Goal: Task Accomplishment & Management: Use online tool/utility

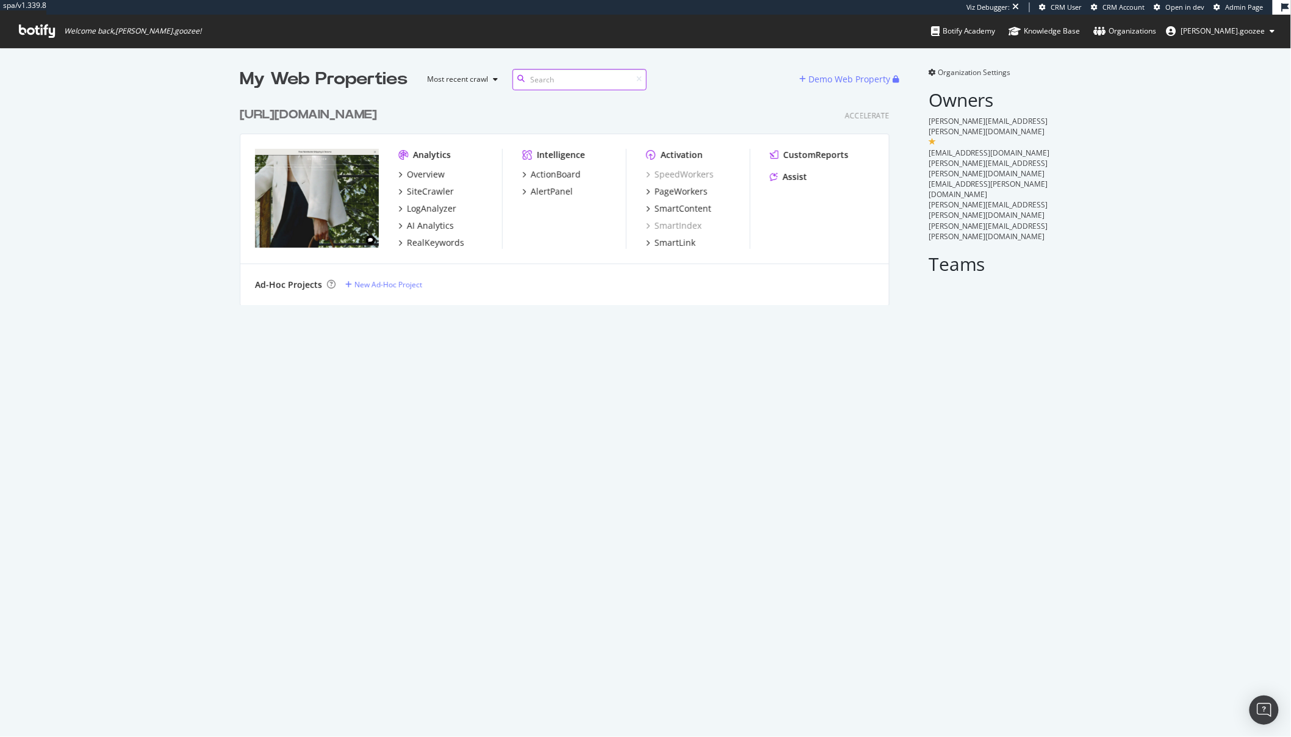
scroll to position [203, 649]
click at [422, 194] on div "SiteCrawler" at bounding box center [430, 191] width 47 height 12
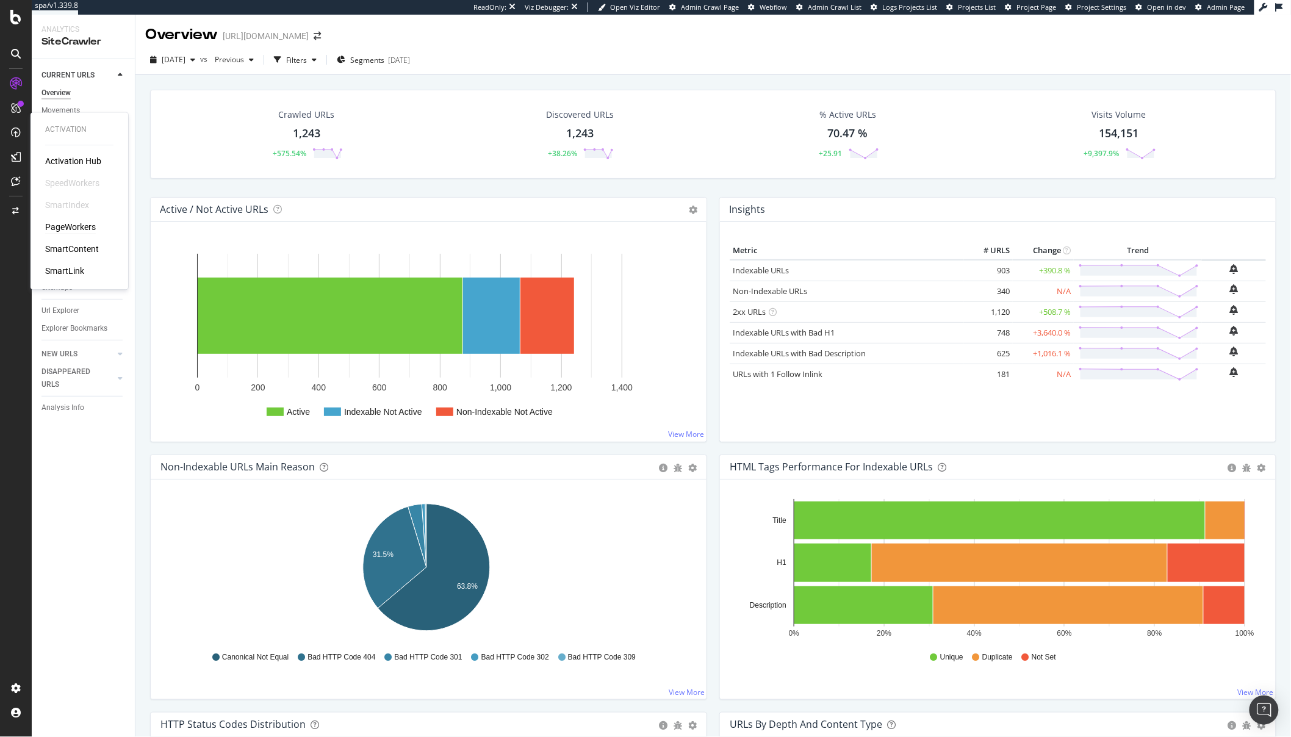
click at [83, 228] on div "PageWorkers" at bounding box center [70, 227] width 51 height 12
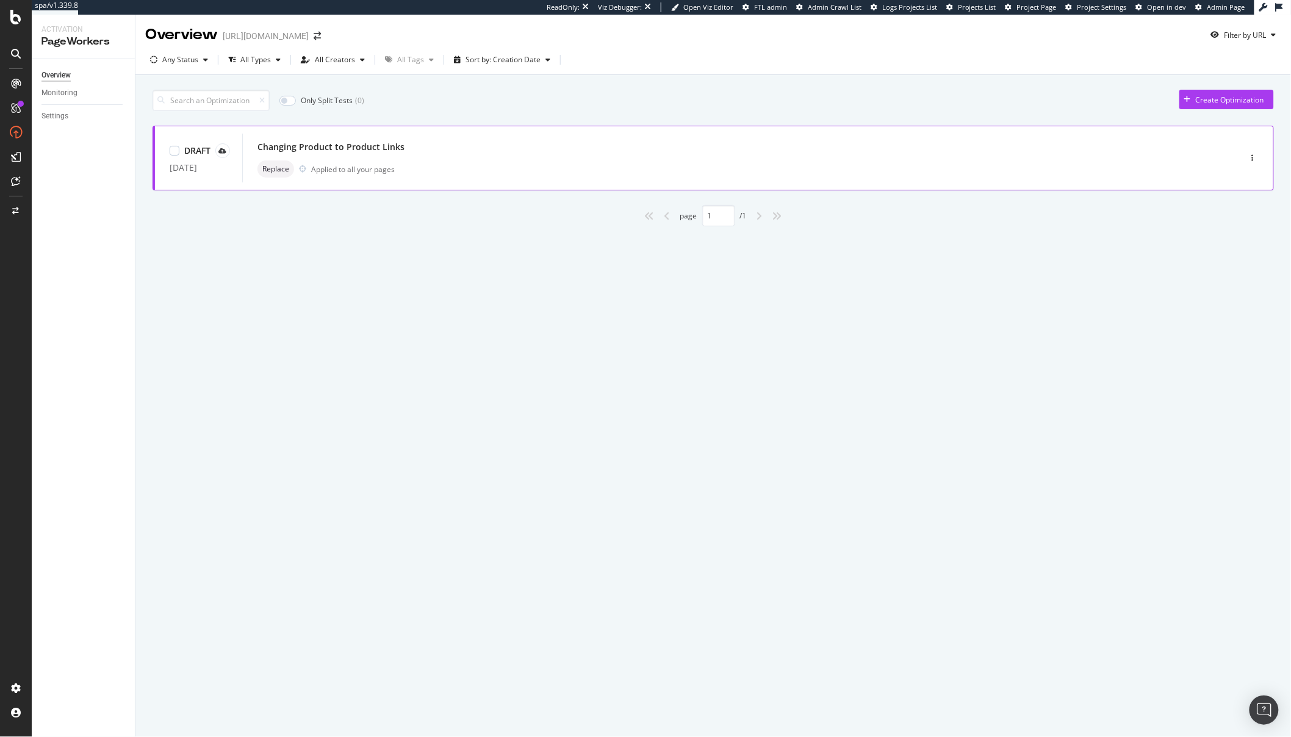
click at [531, 159] on div "Changing Product to Product Links Replace Applied to all your pages" at bounding box center [722, 157] width 931 height 39
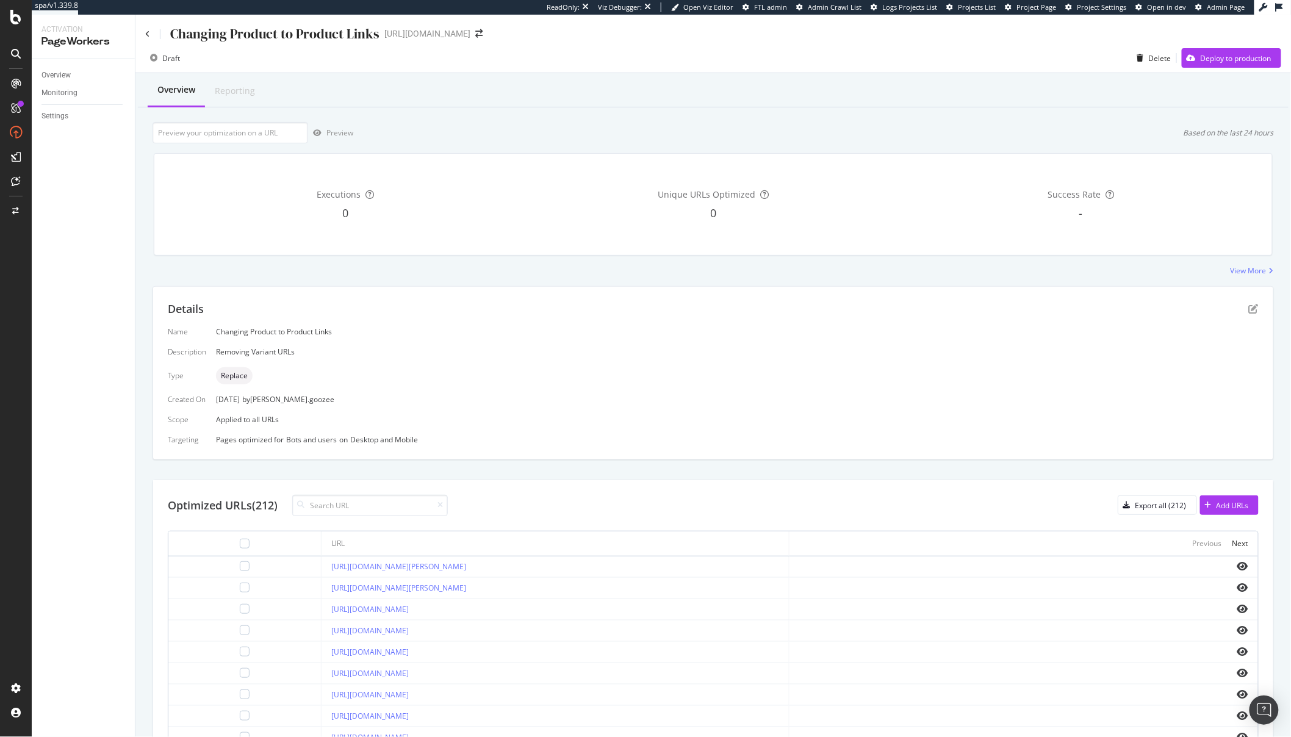
click at [443, 145] on div "Executions 0 Unique URLs Optimized 0 Success Rate -" at bounding box center [713, 204] width 1134 height 122
